Goal: Task Accomplishment & Management: Manage account settings

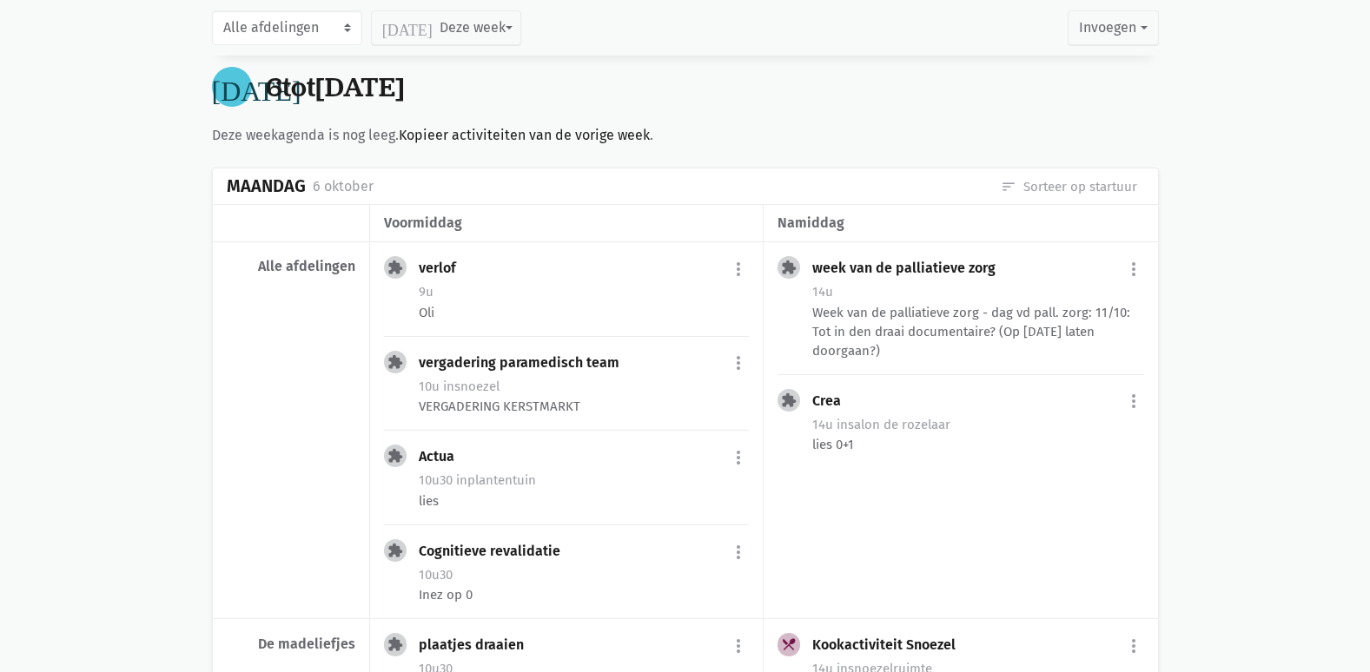
scroll to position [608, 0]
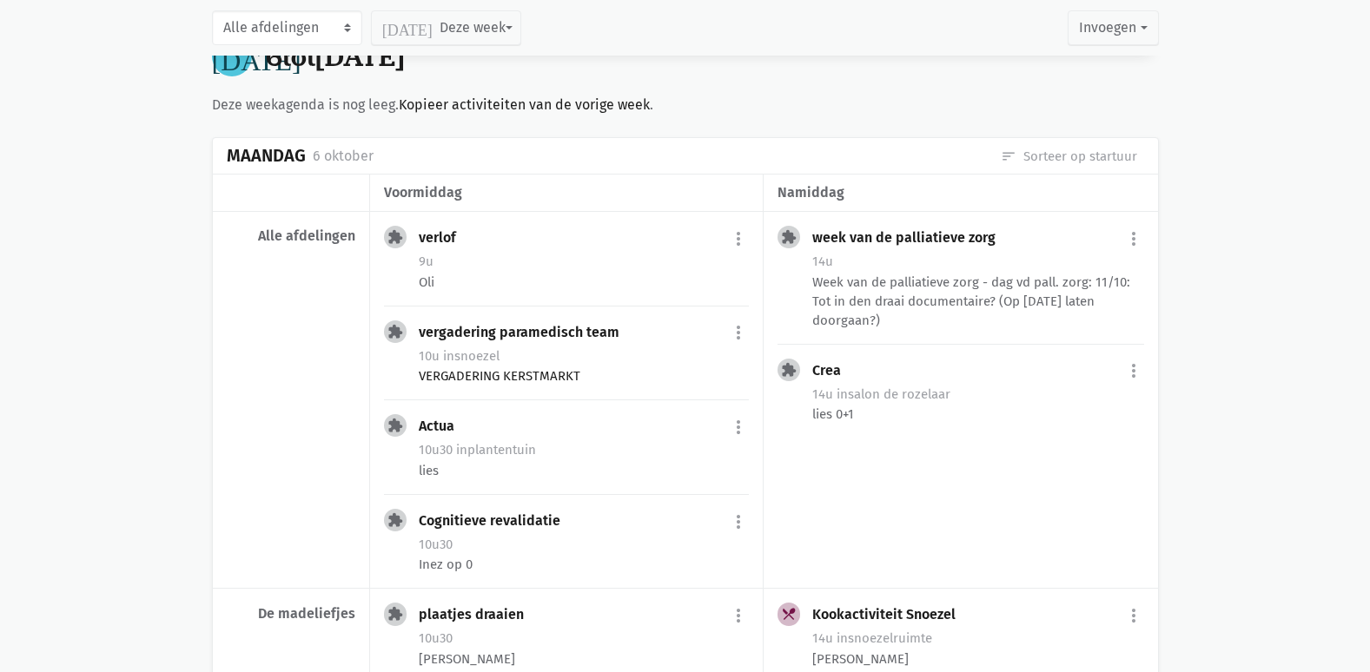
click at [609, 363] on div "10u in snoezel" at bounding box center [584, 356] width 330 height 23
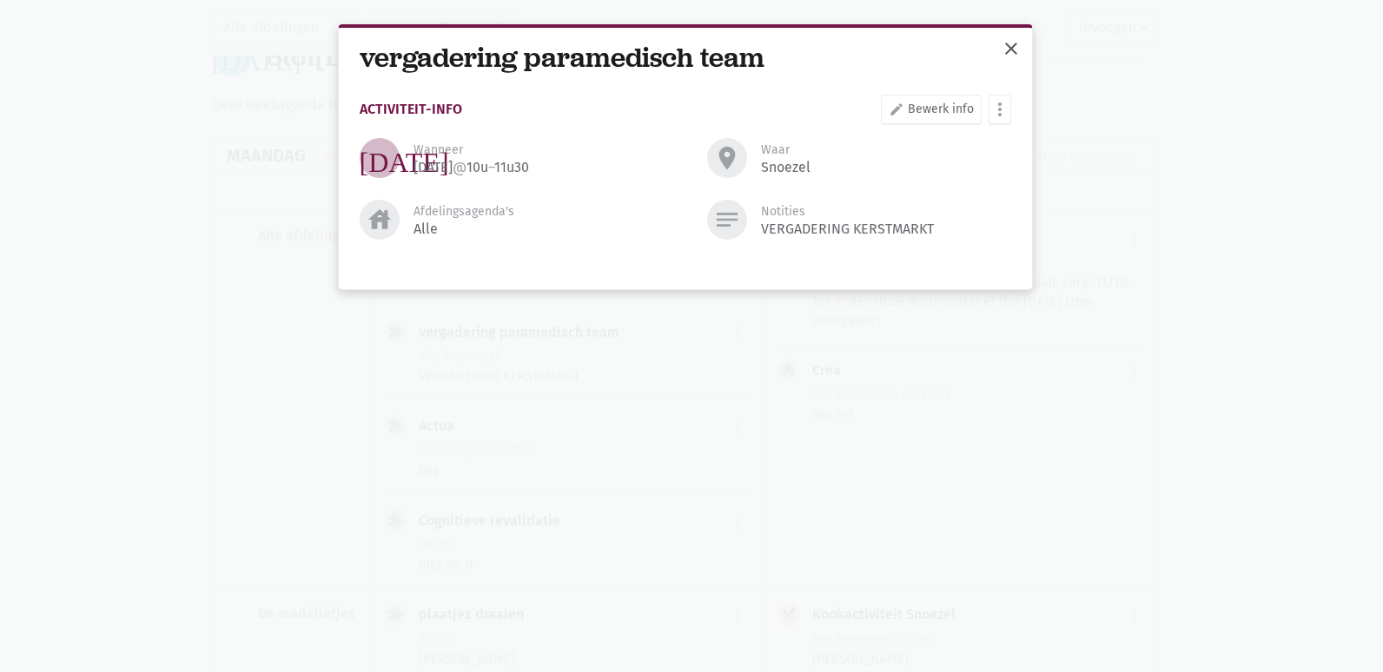
click at [1001, 56] on span "close" at bounding box center [1011, 48] width 21 height 21
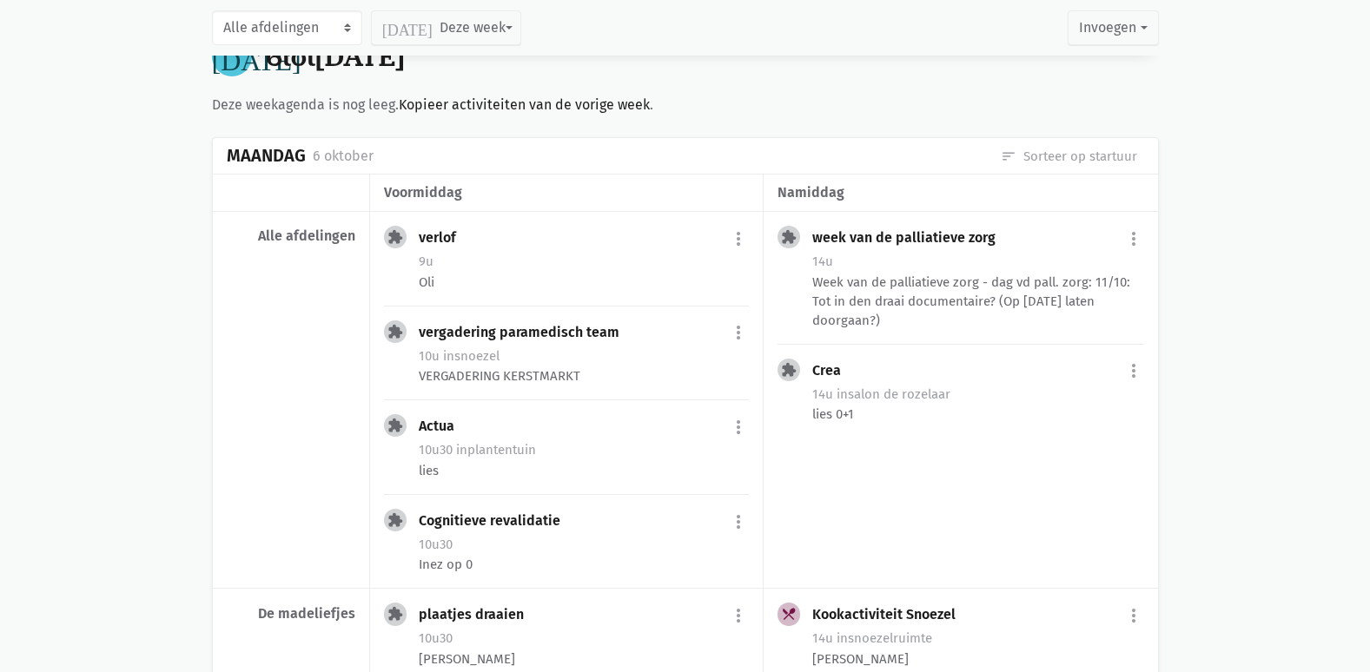
click at [842, 69] on div "[DATE] [DATE] tot [DATE]" at bounding box center [685, 56] width 947 height 41
click at [1127, 377] on button "more_vert" at bounding box center [1133, 371] width 21 height 33
click at [1085, 410] on link "edit Bewerk" at bounding box center [1077, 409] width 178 height 30
select select "14:00"
select select "16:00"
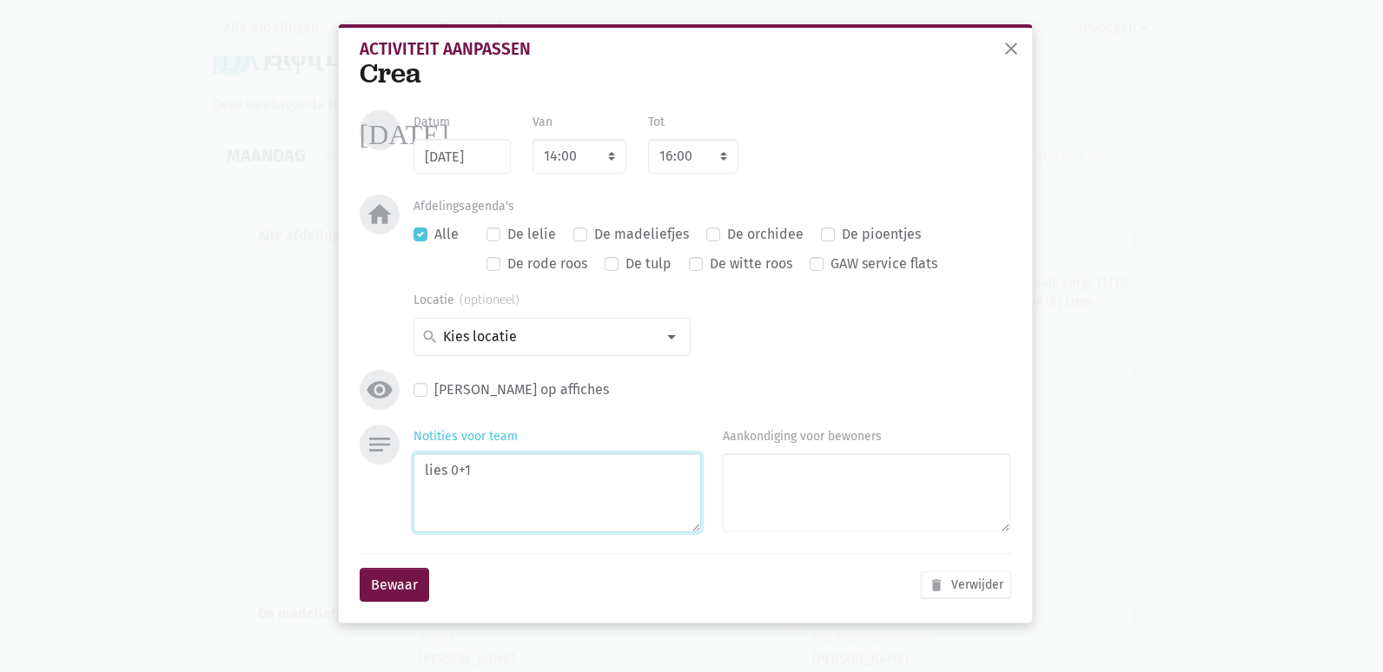
click at [576, 501] on textarea "lies 0+1" at bounding box center [556, 492] width 287 height 79
type textarea "lies 0+1 pompoen"
click at [377, 574] on button "Bewaar" at bounding box center [394, 585] width 69 height 35
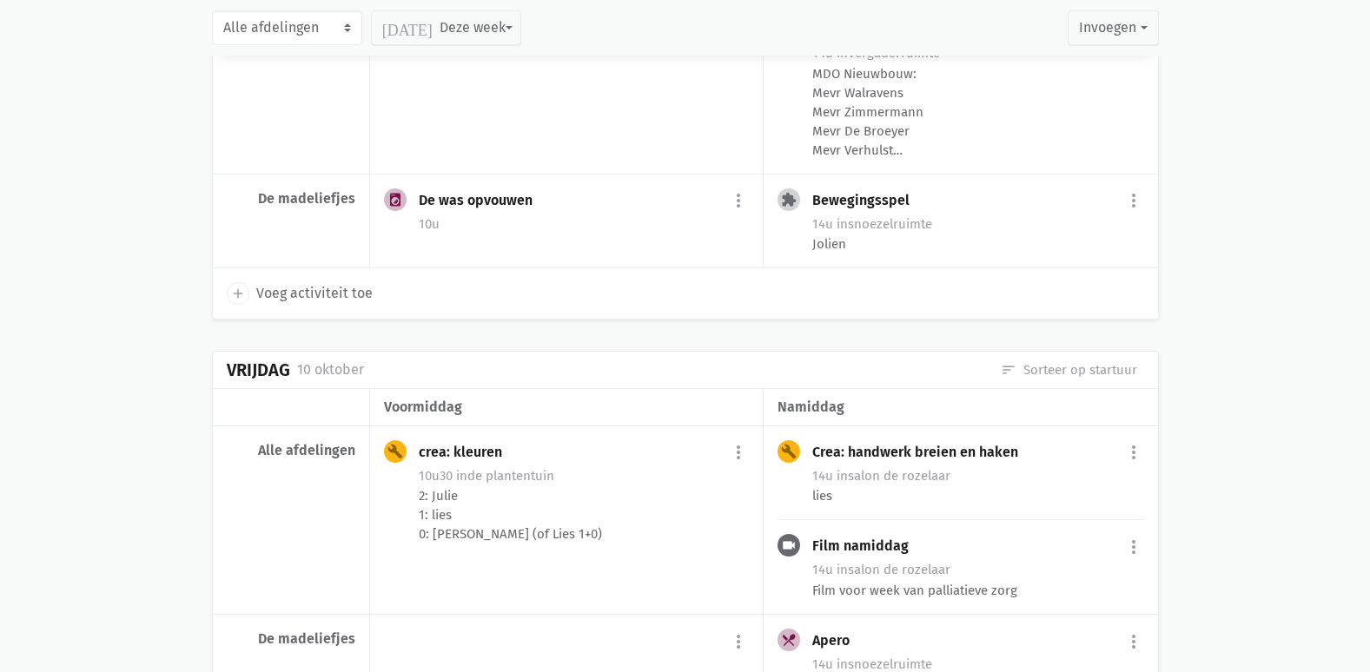
scroll to position [2779, 0]
